Goal: Navigation & Orientation: Find specific page/section

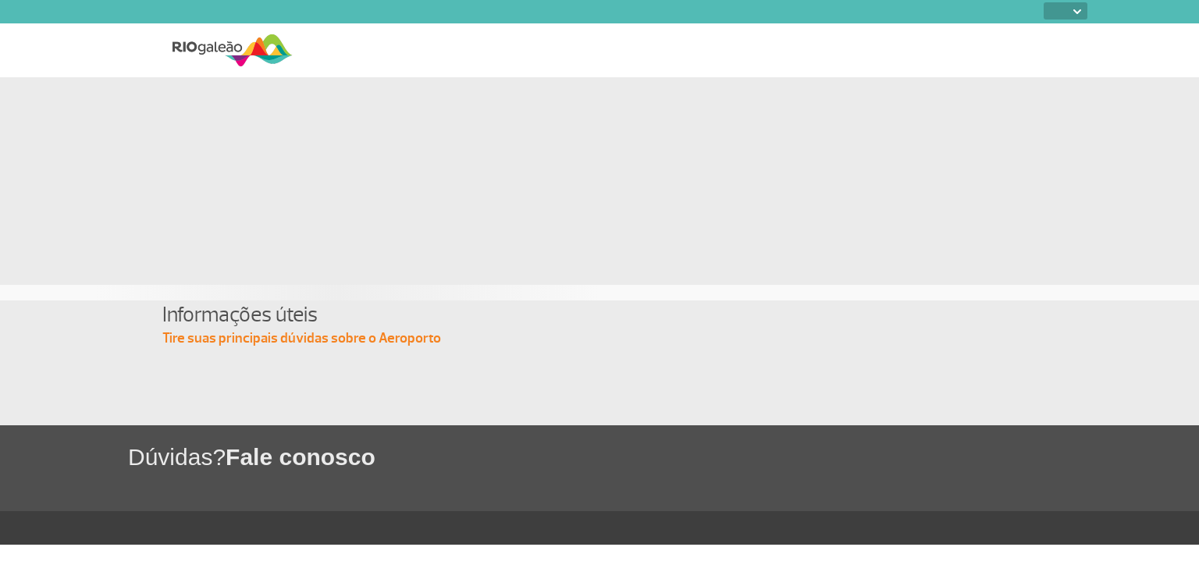
select select
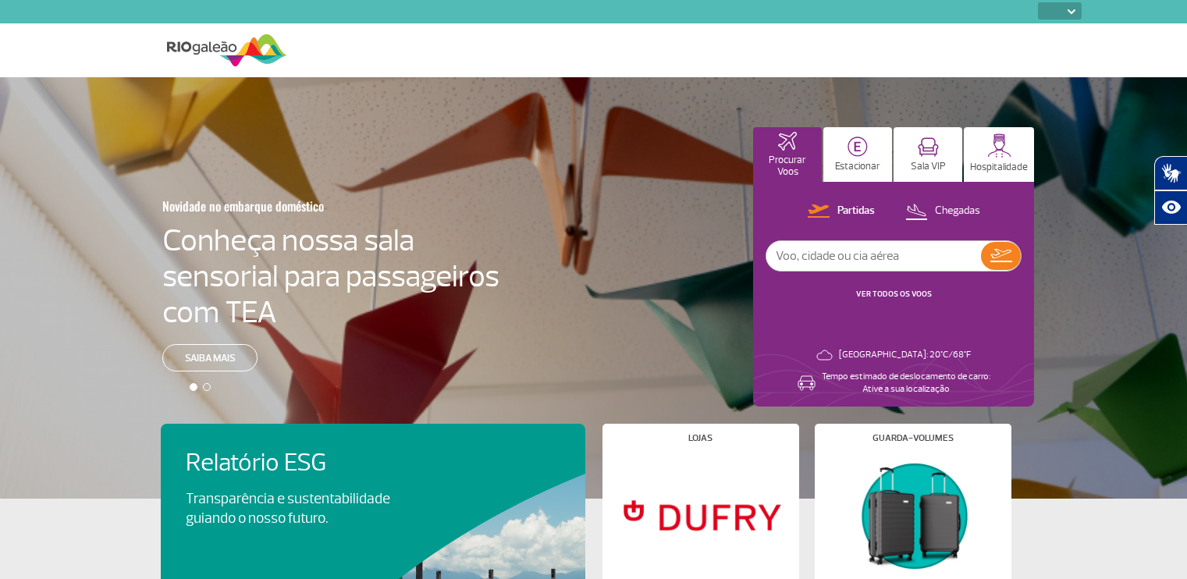
select select
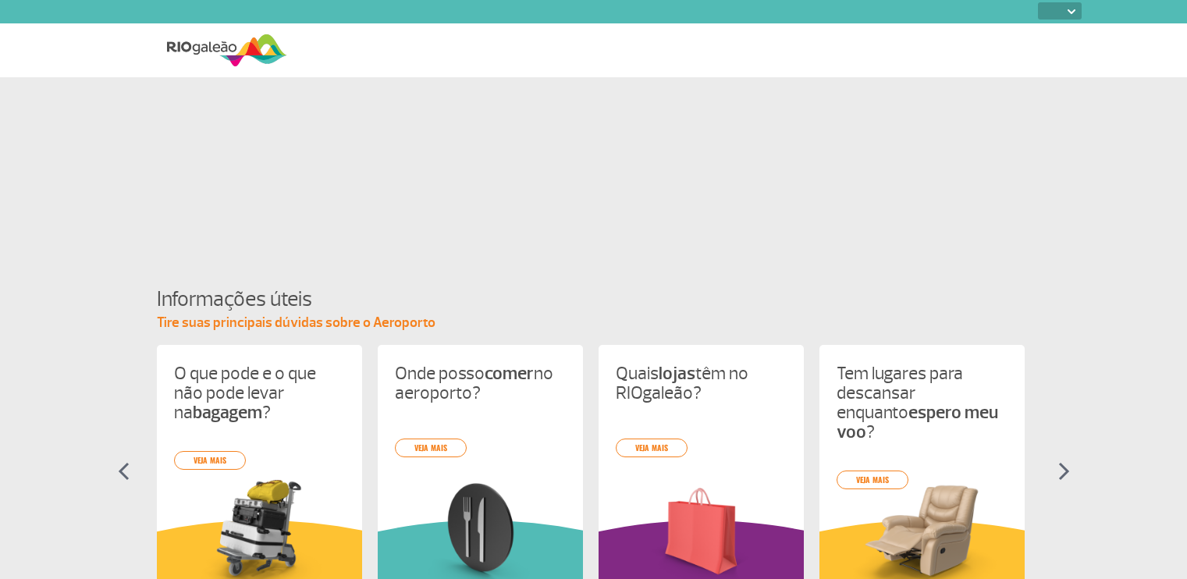
select select
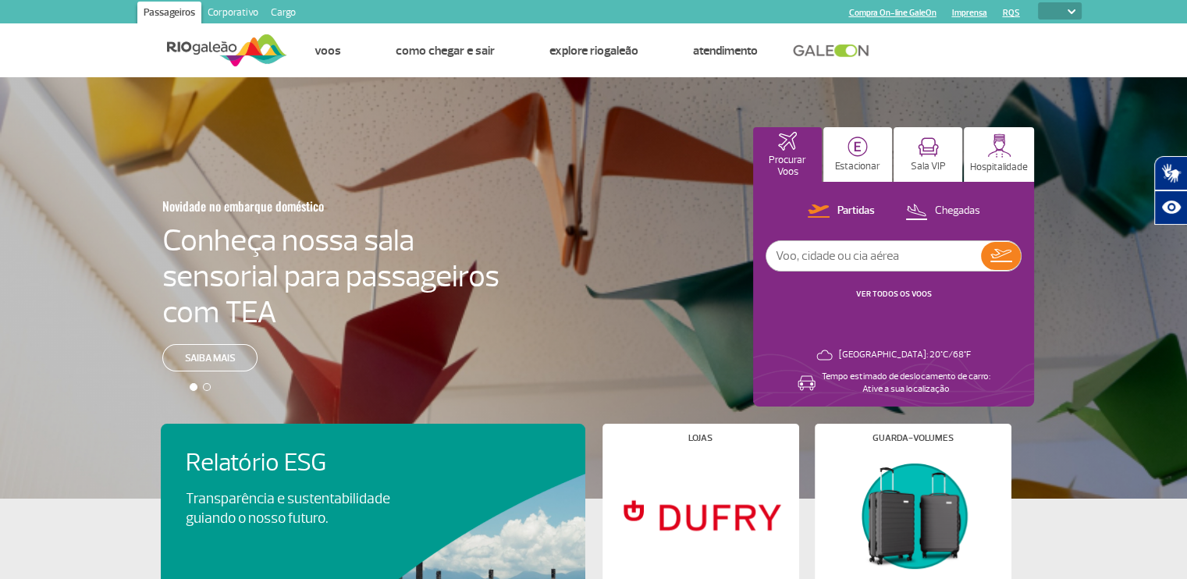
click at [210, 43] on img at bounding box center [227, 50] width 120 height 38
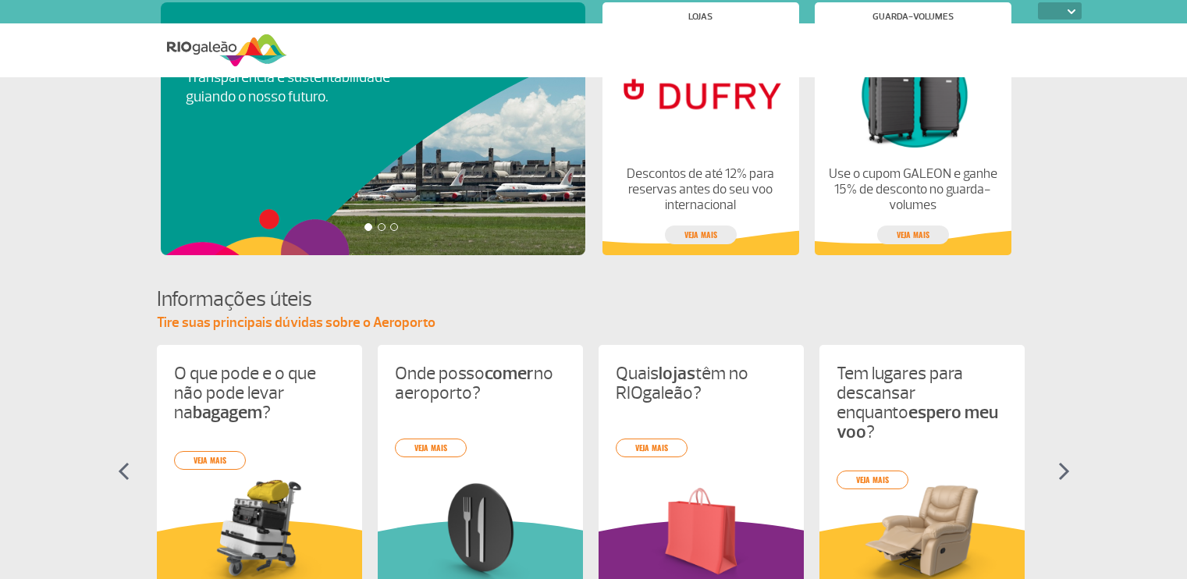
select select
